Goal: Transaction & Acquisition: Purchase product/service

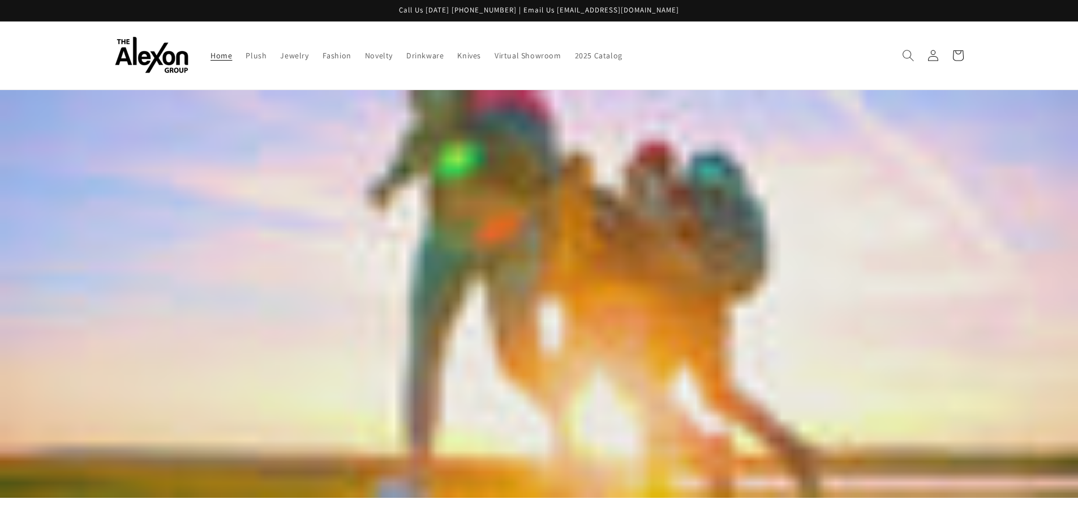
click at [911, 59] on icon "Search" at bounding box center [908, 55] width 12 height 12
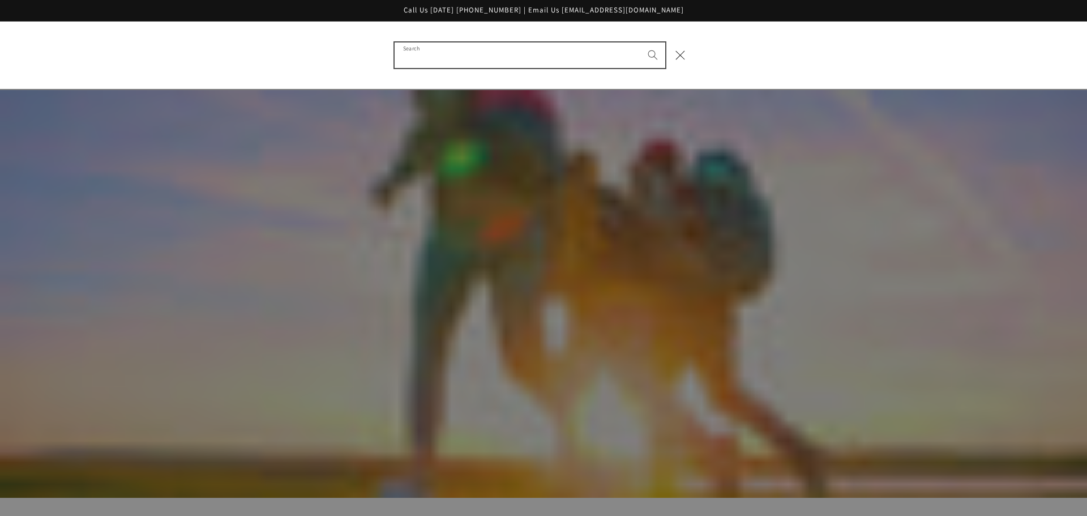
click at [417, 62] on input "Search" at bounding box center [530, 54] width 271 height 25
type input "******"
click at [640, 42] on button "Search" at bounding box center [652, 54] width 25 height 25
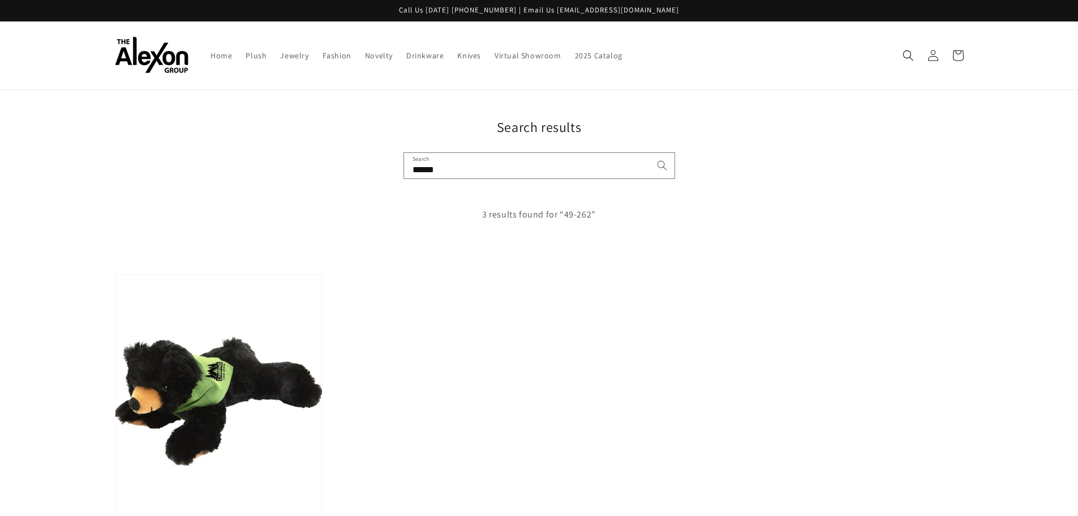
click at [219, 396] on img at bounding box center [218, 401] width 213 height 260
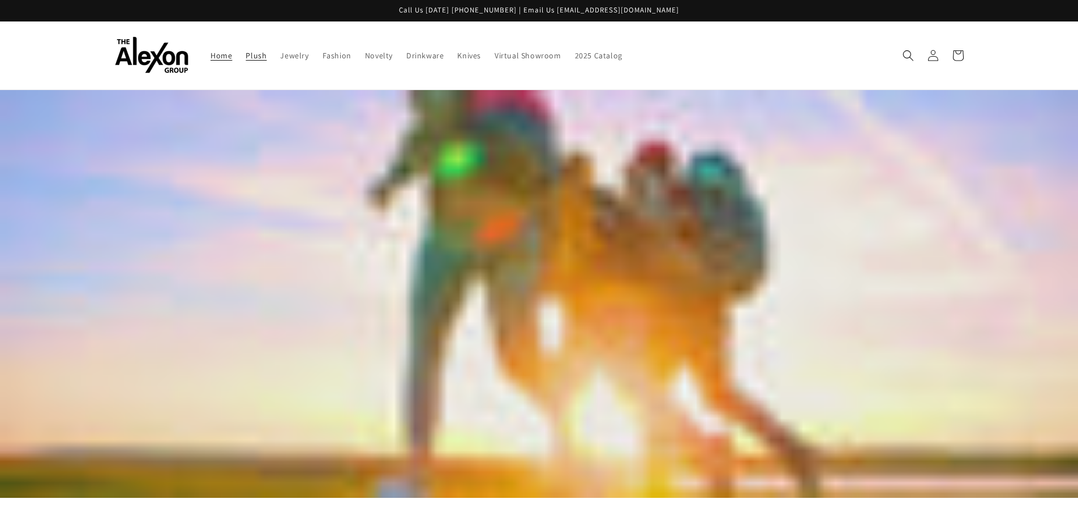
click at [255, 56] on span "Plush" at bounding box center [256, 55] width 21 height 10
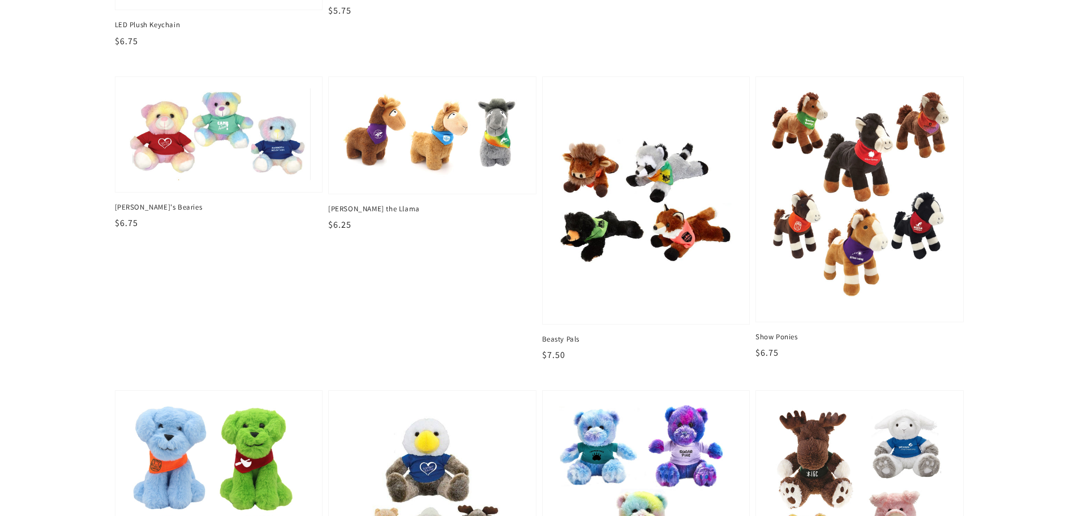
scroll to position [793, 0]
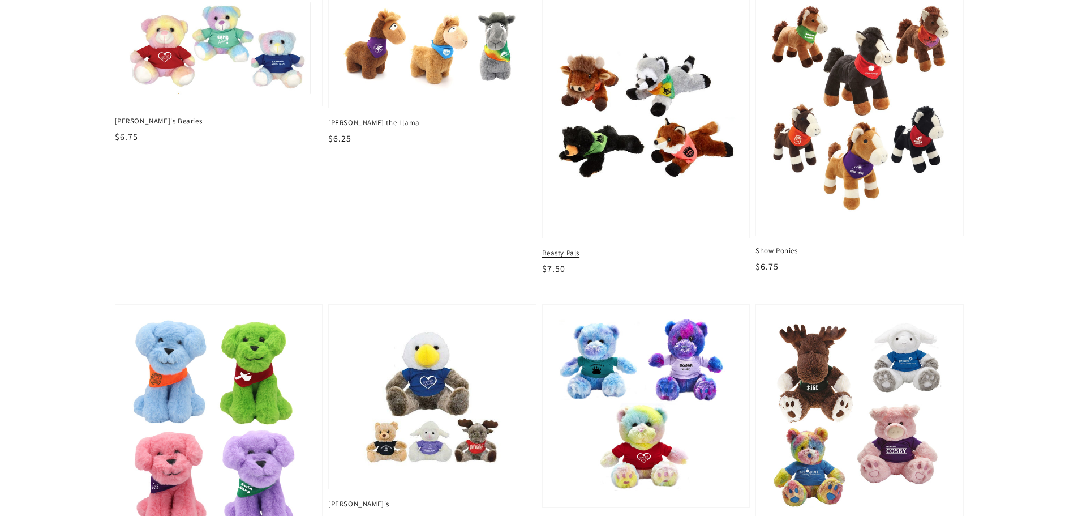
click at [613, 160] on img at bounding box center [646, 114] width 190 height 231
